Goal: Information Seeking & Learning: Learn about a topic

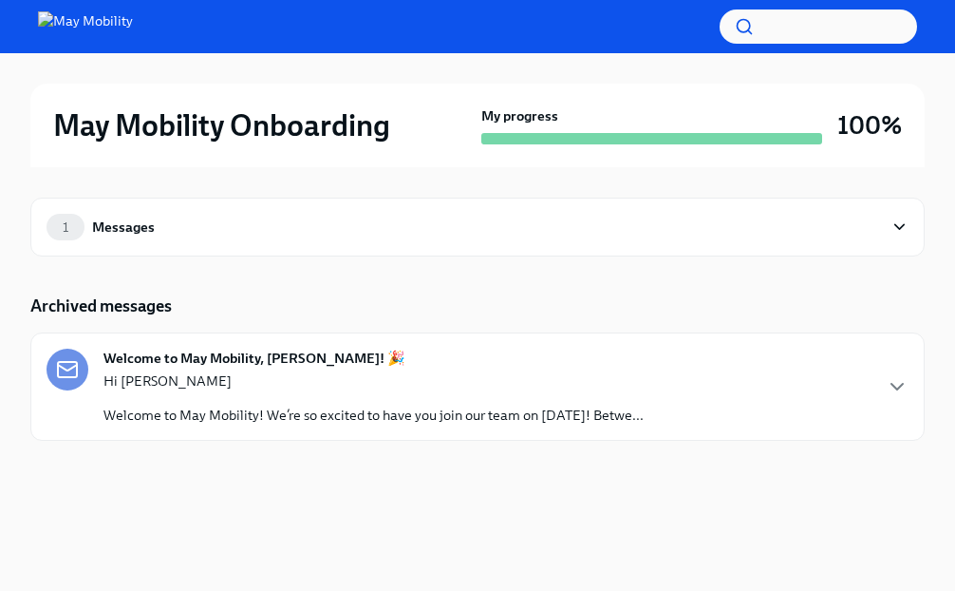
click at [613, 293] on div "1 Messages Archived messages Welcome to May Mobility, [PERSON_NAME]! 🎉 Hi [PERS…" at bounding box center [477, 338] width 895 height 342
click at [2, 434] on div "May Mobility Onboarding My progress 100% 1 Messages Archived messages Welcome t…" at bounding box center [477, 281] width 955 height 456
